Goal: Information Seeking & Learning: Learn about a topic

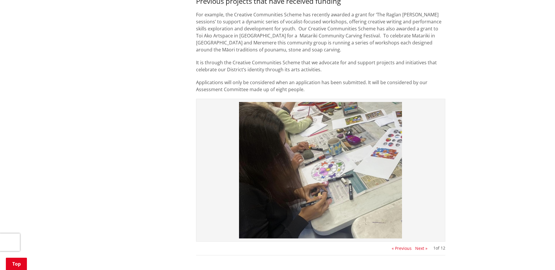
scroll to position [458, 0]
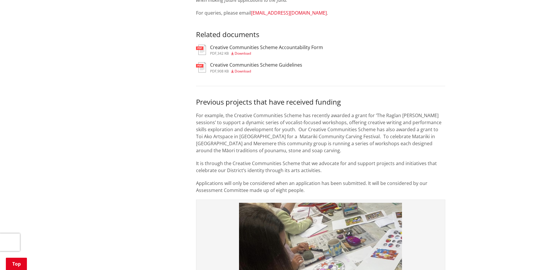
scroll to position [371, 0]
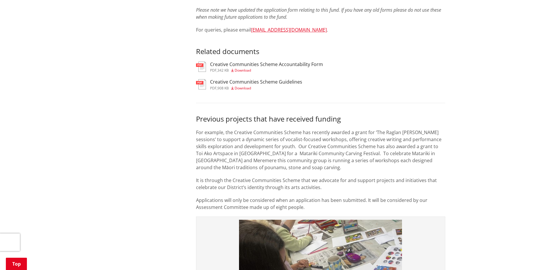
drag, startPoint x: 510, startPoint y: 95, endPoint x: 509, endPoint y: 98, distance: 3.5
click at [510, 95] on div "Home Services and facilities Community development Funding Creative Communities…" at bounding box center [277, 85] width 555 height 762
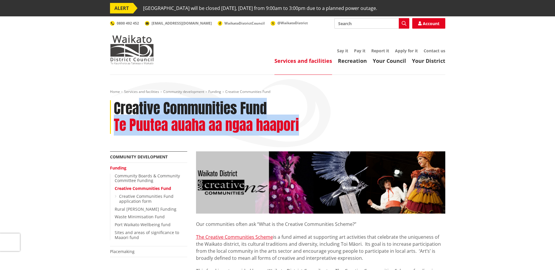
drag, startPoint x: 315, startPoint y: 126, endPoint x: 138, endPoint y: 108, distance: 177.0
click at [138, 108] on div "Creative Communities Fund Te Puutea auaha aa ngaa haapori" at bounding box center [277, 117] width 335 height 34
drag, startPoint x: 138, startPoint y: 108, endPoint x: 192, endPoint y: 124, distance: 55.5
click at [192, 124] on h2 "Te Puutea auaha aa ngaa haapori" at bounding box center [206, 125] width 185 height 17
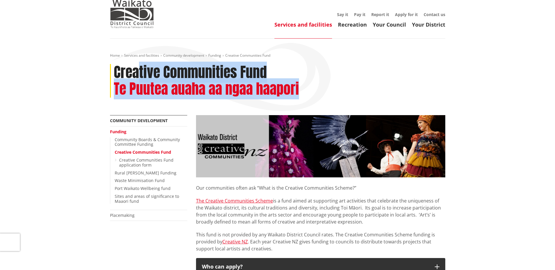
scroll to position [59, 0]
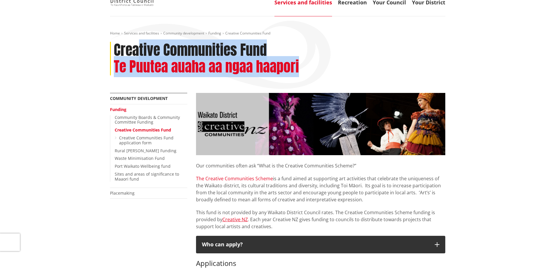
click at [246, 176] on link "The Creative Communities Scheme" at bounding box center [234, 179] width 77 height 6
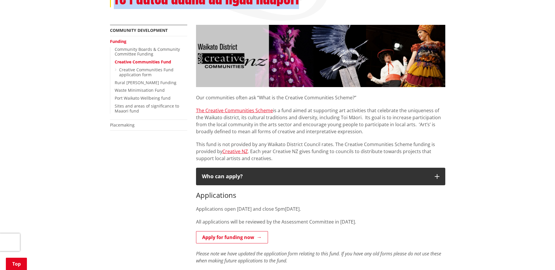
click at [330, 119] on p "The Creative Communities Scheme is a fund aimed at supporting art activities th…" at bounding box center [320, 121] width 249 height 28
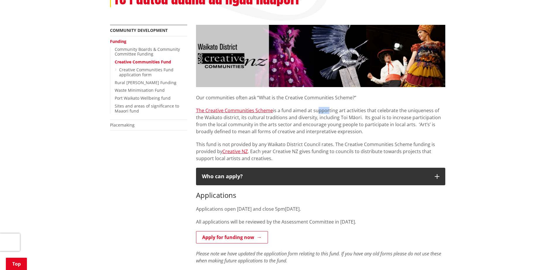
click at [356, 116] on p "The Creative Communities Scheme is a fund aimed at supporting art activities th…" at bounding box center [320, 121] width 249 height 28
drag, startPoint x: 356, startPoint y: 116, endPoint x: 338, endPoint y: 136, distance: 27.1
click at [394, 126] on p "The Creative Communities Scheme is a fund aimed at supporting art activities th…" at bounding box center [320, 121] width 249 height 28
drag, startPoint x: 371, startPoint y: 131, endPoint x: 207, endPoint y: 124, distance: 164.3
click at [207, 124] on p "The Creative Communities Scheme is a fund aimed at supporting art activities th…" at bounding box center [320, 121] width 249 height 28
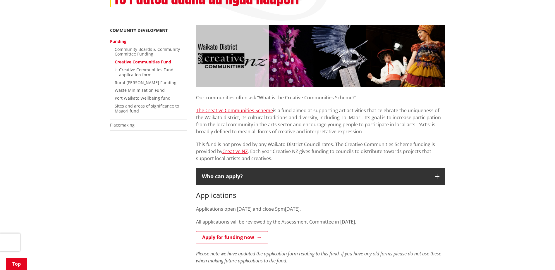
drag, startPoint x: 207, startPoint y: 124, endPoint x: 281, endPoint y: 124, distance: 74.3
click at [281, 124] on p "The Creative Communities Scheme is a fund aimed at supporting art activities th…" at bounding box center [320, 121] width 249 height 28
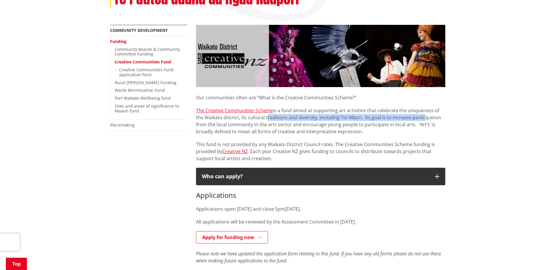
drag, startPoint x: 258, startPoint y: 116, endPoint x: 414, endPoint y: 120, distance: 155.7
click at [414, 120] on p "The Creative Communities Scheme is a fund aimed at supporting art activities th…" at bounding box center [320, 121] width 249 height 28
drag, startPoint x: 414, startPoint y: 120, endPoint x: 416, endPoint y: 122, distance: 3.1
click at [418, 121] on p "The Creative Communities Scheme is a fund aimed at supporting art activities th…" at bounding box center [320, 121] width 249 height 28
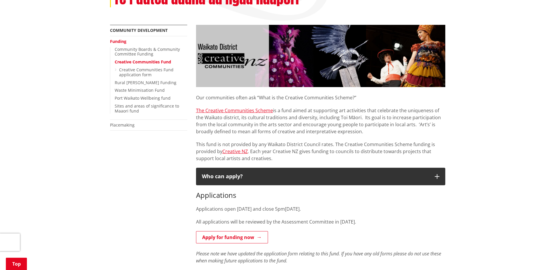
drag, startPoint x: 325, startPoint y: 131, endPoint x: 242, endPoint y: 120, distance: 84.1
click at [242, 120] on p "The Creative Communities Scheme is a fund aimed at supporting art activities th…" at bounding box center [320, 121] width 249 height 28
drag, startPoint x: 242, startPoint y: 120, endPoint x: 325, endPoint y: 132, distance: 84.2
click at [309, 132] on p "The Creative Communities Scheme is a fund aimed at supporting art activities th…" at bounding box center [320, 121] width 249 height 28
click at [370, 136] on div "Our communities often ask “What is the Creative Communities Scheme?” The Creati…" at bounding box center [320, 124] width 249 height 75
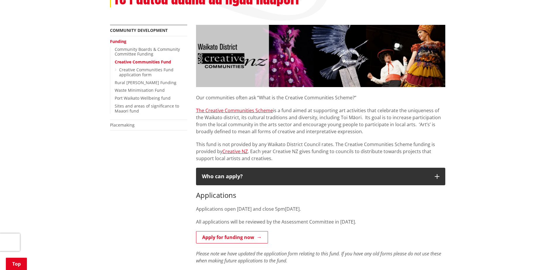
drag, startPoint x: 336, startPoint y: 134, endPoint x: 180, endPoint y: 116, distance: 156.5
drag, startPoint x: 180, startPoint y: 116, endPoint x: 316, endPoint y: 133, distance: 137.2
click at [316, 133] on p "The Creative Communities Scheme is a fund aimed at supporting art activities th…" at bounding box center [320, 121] width 249 height 28
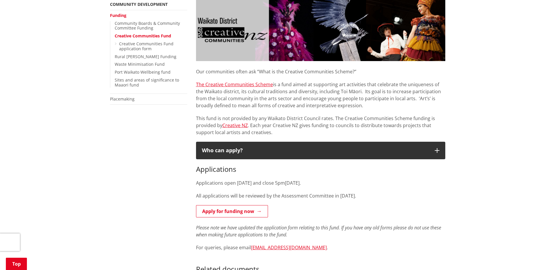
scroll to position [156, 0]
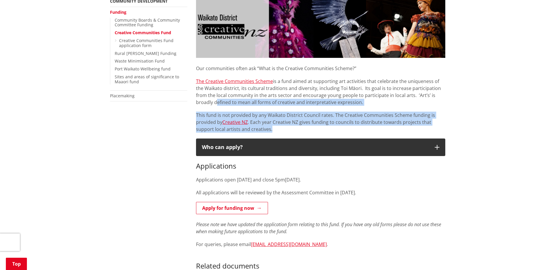
drag, startPoint x: 281, startPoint y: 130, endPoint x: 195, endPoint y: 106, distance: 88.5
drag, startPoint x: 195, startPoint y: 106, endPoint x: 294, endPoint y: 110, distance: 99.0
click at [294, 110] on div "Our communities often ask “What is the Creative Communities Scheme?” The Creati…" at bounding box center [320, 95] width 249 height 75
drag, startPoint x: 215, startPoint y: 115, endPoint x: 198, endPoint y: 113, distance: 16.5
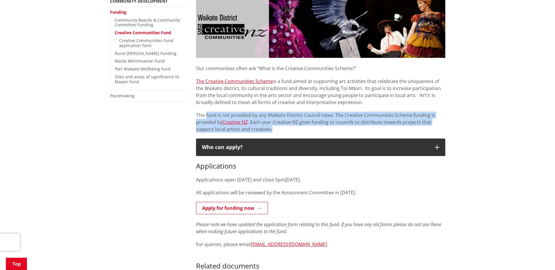
click at [198, 113] on p "This fund is not provided by any Waikato District Council rates. The Creative C…" at bounding box center [320, 122] width 249 height 21
drag, startPoint x: 198, startPoint y: 113, endPoint x: 293, endPoint y: 112, distance: 94.8
click at [293, 112] on p "This fund is not provided by any Waikato District Council rates. The Creative C…" at bounding box center [320, 122] width 249 height 21
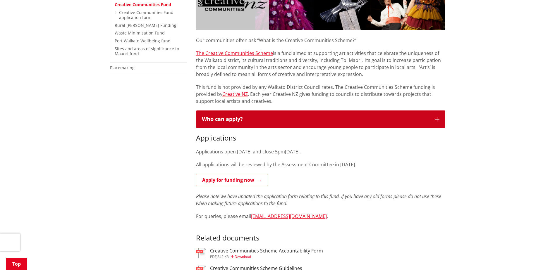
scroll to position [185, 0]
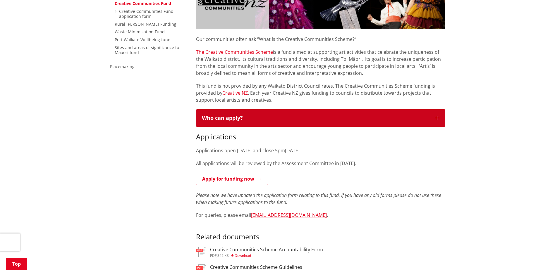
click at [438, 112] on button "Who can apply?" at bounding box center [320, 118] width 249 height 18
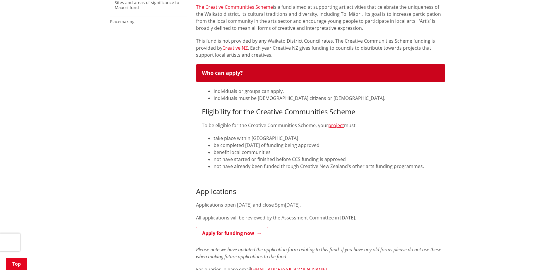
scroll to position [234, 0]
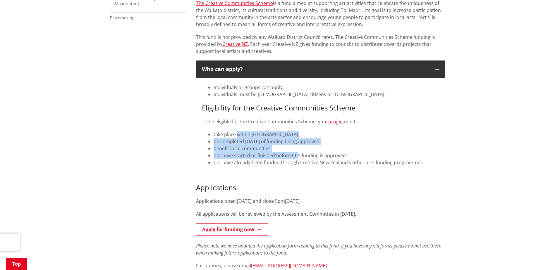
drag, startPoint x: 251, startPoint y: 139, endPoint x: 297, endPoint y: 152, distance: 47.5
click at [297, 152] on ul "take place within Waikato District be completed within 12 months of funding bei…" at bounding box center [321, 148] width 238 height 35
drag, startPoint x: 297, startPoint y: 152, endPoint x: 275, endPoint y: 160, distance: 22.9
click at [275, 156] on li "not have started or finished before CCS funding is approved" at bounding box center [327, 155] width 226 height 7
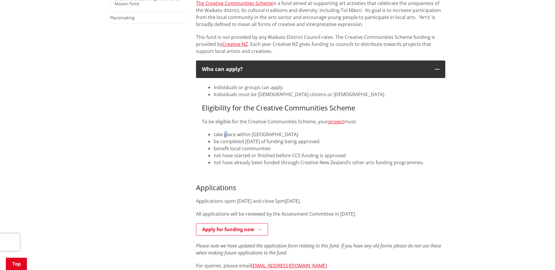
click at [236, 129] on div "Individuals or groups can apply. Individuals must be New Zealand citizens or pe…" at bounding box center [321, 125] width 238 height 82
drag, startPoint x: 236, startPoint y: 129, endPoint x: 263, endPoint y: 129, distance: 26.6
click at [263, 129] on div "Individuals or groups can apply. Individuals must be New Zealand citizens or pe…" at bounding box center [321, 125] width 238 height 82
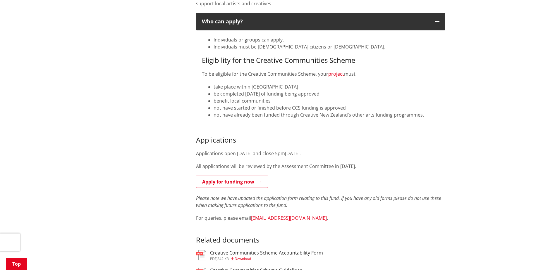
scroll to position [283, 0]
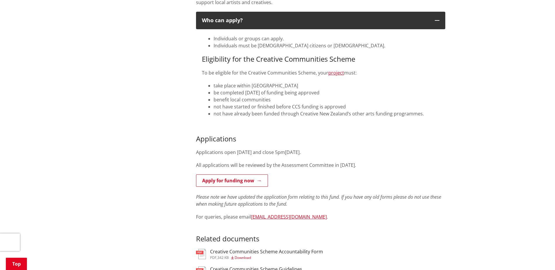
drag, startPoint x: 312, startPoint y: 151, endPoint x: 282, endPoint y: 152, distance: 30.2
click at [282, 152] on p "Applications open [DATE] and close 5pm[DATE]." at bounding box center [320, 152] width 249 height 7
drag, startPoint x: 282, startPoint y: 152, endPoint x: 297, endPoint y: 161, distance: 17.3
click at [297, 161] on div "Applications Applications open Tuesday 22 July 2025 and close 5pm, Tuesday 26 A…" at bounding box center [320, 178] width 249 height 86
drag, startPoint x: 285, startPoint y: 169, endPoint x: 319, endPoint y: 166, distance: 34.6
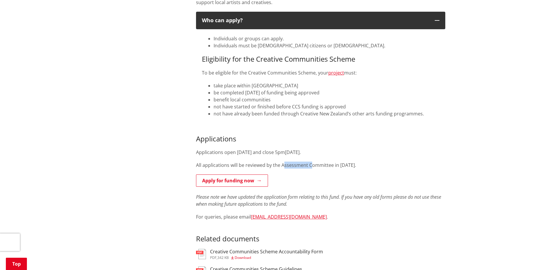
click at [319, 166] on p "All applications will be reviewed by the Assessment Committee in [DATE]." at bounding box center [320, 165] width 249 height 7
drag, startPoint x: 319, startPoint y: 166, endPoint x: 344, endPoint y: 168, distance: 24.7
click at [344, 168] on p "All applications will be reviewed by the Assessment Committee in [DATE]." at bounding box center [320, 165] width 249 height 7
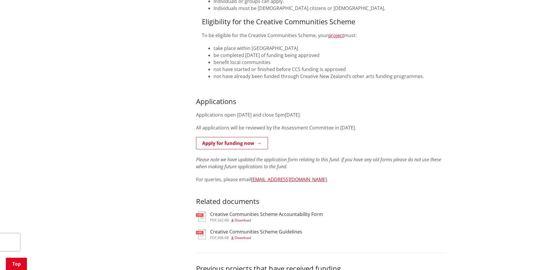
scroll to position [322, 0]
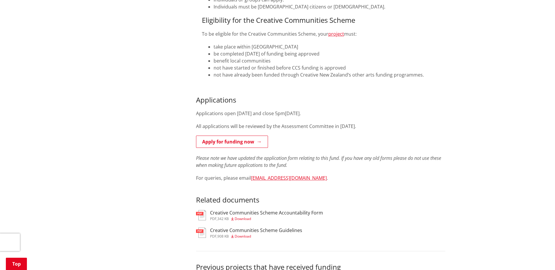
drag, startPoint x: 276, startPoint y: 117, endPoint x: 247, endPoint y: 117, distance: 28.7
click at [247, 117] on div "Applications Applications open Tuesday 22 July 2025 and close 5pm, Tuesday 26 A…" at bounding box center [320, 139] width 249 height 86
drag, startPoint x: 247, startPoint y: 117, endPoint x: 287, endPoint y: 119, distance: 40.1
click at [285, 120] on div "Applications Applications open Tuesday 22 July 2025 and close 5pm, Tuesday 26 A…" at bounding box center [320, 139] width 249 height 86
drag, startPoint x: 299, startPoint y: 111, endPoint x: 252, endPoint y: 111, distance: 46.2
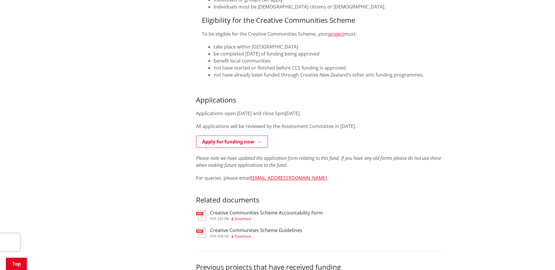
click at [252, 111] on p "Applications open [DATE] and close 5pm[DATE]." at bounding box center [320, 113] width 249 height 7
drag, startPoint x: 252, startPoint y: 111, endPoint x: 277, endPoint y: 111, distance: 24.6
click at [277, 111] on p "Applications open [DATE] and close 5pm[DATE]." at bounding box center [320, 113] width 249 height 7
click at [280, 114] on p "Applications open [DATE] and close 5pm[DATE]." at bounding box center [320, 113] width 249 height 7
drag, startPoint x: 280, startPoint y: 114, endPoint x: 305, endPoint y: 119, distance: 25.6
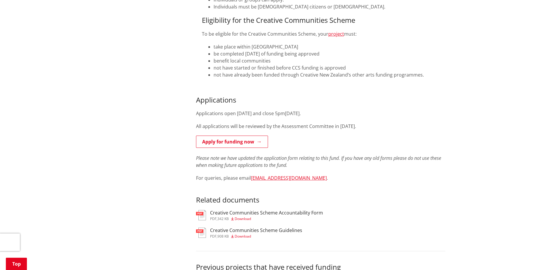
click at [305, 119] on div "Applications Applications open Tuesday 22 July 2025 and close 5pm, Tuesday 26 A…" at bounding box center [320, 139] width 249 height 86
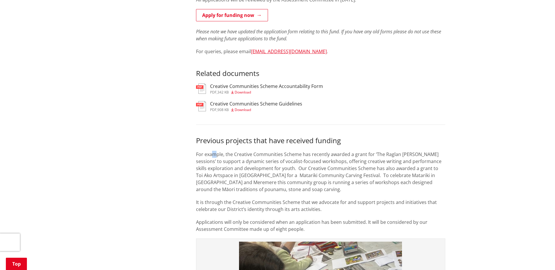
drag, startPoint x: 211, startPoint y: 154, endPoint x: 229, endPoint y: 154, distance: 18.4
click at [229, 154] on p "For example, the Creative Communities Scheme has recently awarded a grant for ‘…" at bounding box center [320, 172] width 249 height 42
drag, startPoint x: 229, startPoint y: 154, endPoint x: 283, endPoint y: 168, distance: 55.7
click at [283, 168] on p "For example, the Creative Communities Scheme has recently awarded a grant for ‘…" at bounding box center [320, 172] width 249 height 42
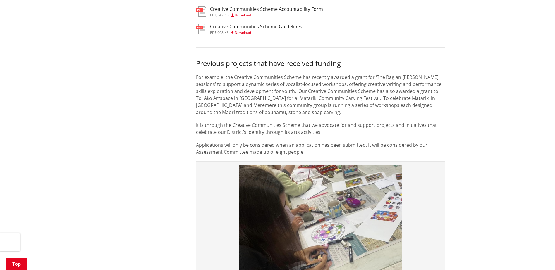
scroll to position [527, 0]
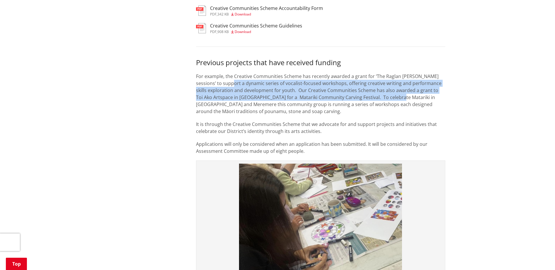
drag, startPoint x: 226, startPoint y: 83, endPoint x: 367, endPoint y: 102, distance: 142.9
click at [372, 102] on p "For example, the Creative Communities Scheme has recently awarded a grant for ‘…" at bounding box center [320, 94] width 249 height 42
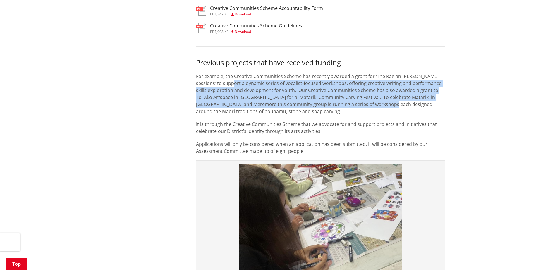
drag
click at [367, 102] on p "For example, the Creative Communities Scheme has recently awarded a grant for ‘…" at bounding box center [320, 94] width 249 height 42
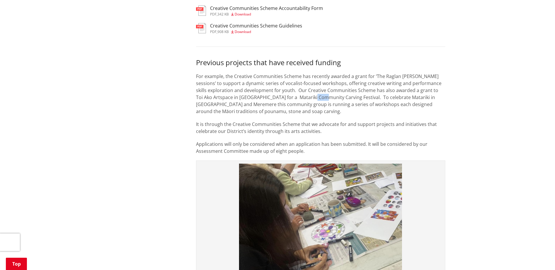
click at [378, 101] on p "For example, the Creative Communities Scheme has recently awarded a grant for ‘…" at bounding box center [320, 94] width 249 height 42
click at [406, 103] on p "For example, the Creative Communities Scheme has recently awarded a grant for ‘…" at bounding box center [320, 94] width 249 height 42
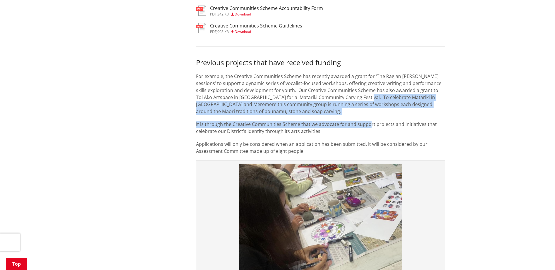
click at [368, 119] on div "Previous projects that have received funding For example, the Creative Communit…" at bounding box center [320, 107] width 249 height 96
click at [317, 121] on p "It is through the Creative Communities Scheme that we advocate for and support …" at bounding box center [320, 128] width 249 height 14
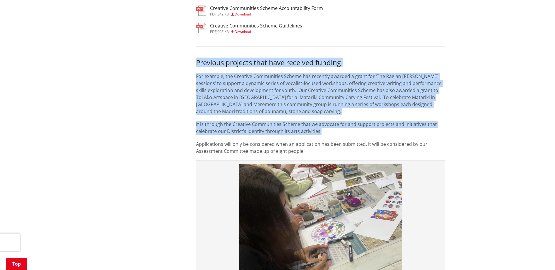
click at [192, 66] on div "Our communities often ask “What is the Creative Communities Scheme?” The Creati…" at bounding box center [321, 6] width 258 height 762
click at [195, 68] on div "Our communities often ask “What is the Creative Communities Scheme?” The Creati…" at bounding box center [321, 6] width 258 height 762
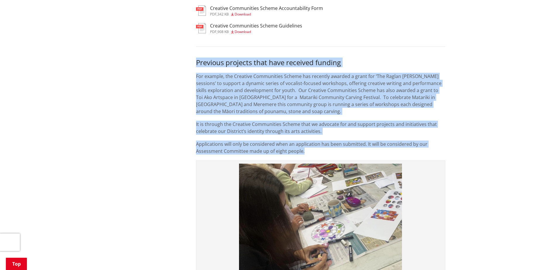
click at [335, 152] on div "Our communities often ask “What is the Creative Communities Scheme?” The Creati…" at bounding box center [321, 6] width 258 height 762
click at [335, 152] on p "Applications will only be considered when an application has been submitted. It…" at bounding box center [320, 148] width 249 height 14
click at [207, 62] on div "Previous projects that have received funding For example, the Creative Communit…" at bounding box center [320, 107] width 249 height 96
click at [314, 116] on div "Previous projects that have received funding For example, the Creative Communit…" at bounding box center [320, 107] width 249 height 96
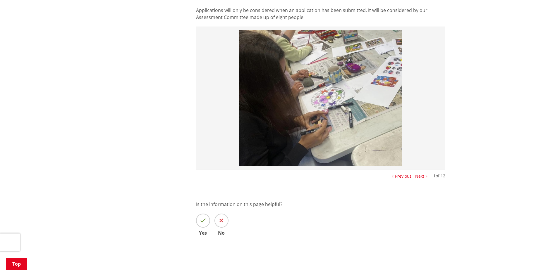
scroll to position [652, 0]
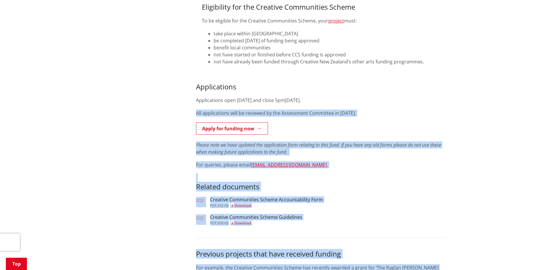
click at [145, 117] on div "Home Services and facilities Community development Funding Creative Communities…" at bounding box center [277, 171] width 555 height 862
click at [146, 117] on div "More from this section Community development Funding Community Boards & Communi…" at bounding box center [278, 198] width 344 height 762
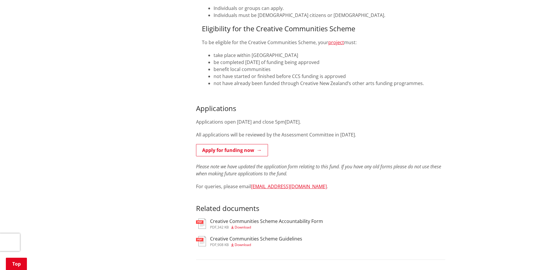
scroll to position [315, 0]
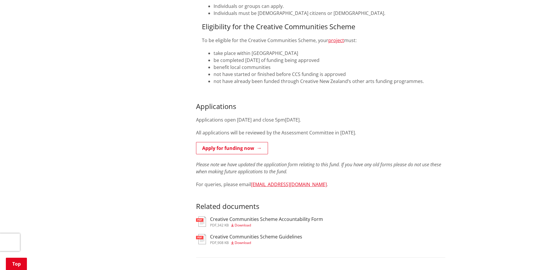
click at [276, 218] on h3 "Creative Communities Scheme Accountability Form" at bounding box center [266, 220] width 113 height 6
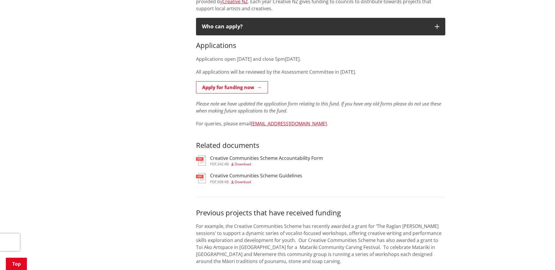
scroll to position [276, 0]
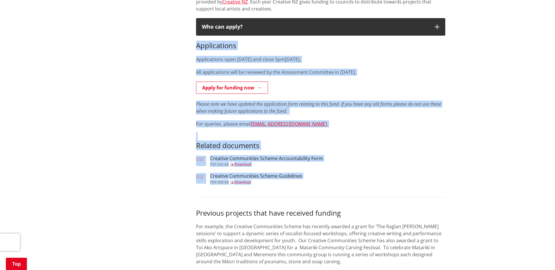
drag, startPoint x: 197, startPoint y: 45, endPoint x: 345, endPoint y: 185, distance: 203.7
click at [345, 185] on div "Our communities often ask “What is the Creative Communities Scheme?” The Creati…" at bounding box center [321, 206] width 258 height 662
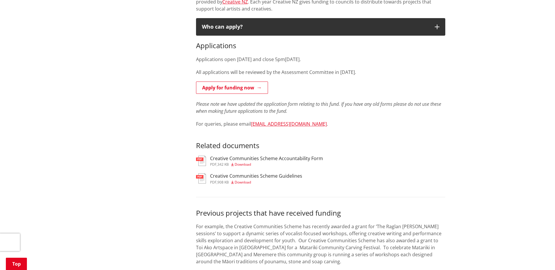
click at [344, 188] on div "Our communities often ask “What is the Creative Communities Scheme?” The Creati…" at bounding box center [321, 206] width 258 height 662
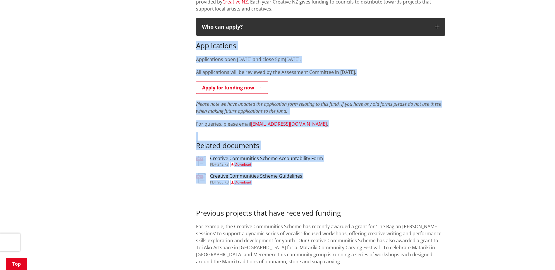
drag, startPoint x: 346, startPoint y: 189, endPoint x: 185, endPoint y: 45, distance: 216.0
click at [187, 44] on div "More from this section Community development Funding Community Boards & Communi…" at bounding box center [278, 206] width 344 height 662
drag, startPoint x: 185, startPoint y: 45, endPoint x: 188, endPoint y: 45, distance: 3.5
click at [185, 45] on div "More from this section Community development Funding Community Boards & Communi…" at bounding box center [278, 206] width 344 height 662
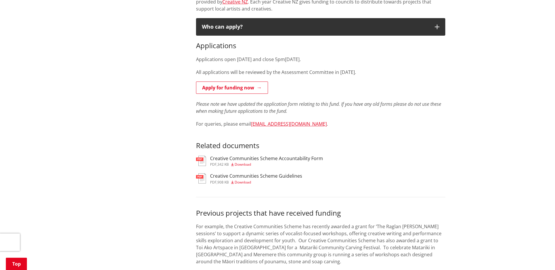
click at [195, 45] on div "Our communities often ask “What is the Creative Communities Scheme?” The Creati…" at bounding box center [321, 206] width 258 height 662
click at [196, 46] on h3 "Applications" at bounding box center [320, 46] width 249 height 8
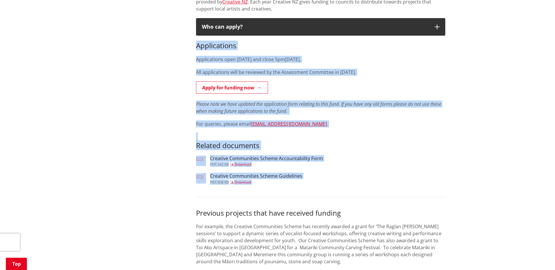
drag, startPoint x: 196, startPoint y: 47, endPoint x: 347, endPoint y: 192, distance: 209.2
click at [347, 192] on div "Our communities often ask “What is the Creative Communities Scheme?” The Creati…" at bounding box center [321, 206] width 258 height 662
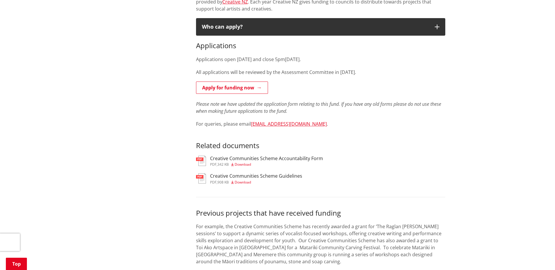
drag, startPoint x: 347, startPoint y: 192, endPoint x: 348, endPoint y: 196, distance: 4.1
click at [348, 196] on div "Our communities often ask “What is the Creative Communities Scheme?” The Creati…" at bounding box center [321, 206] width 258 height 662
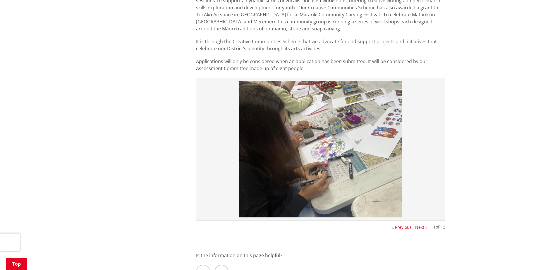
scroll to position [511, 0]
